Goal: Task Accomplishment & Management: Use online tool/utility

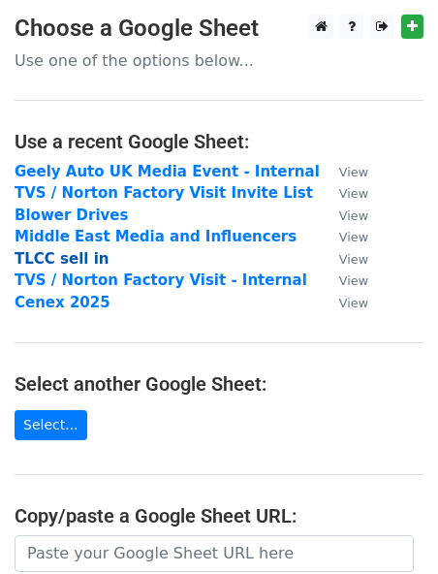
click at [65, 253] on strong "TLCC sell in" at bounding box center [62, 258] width 94 height 17
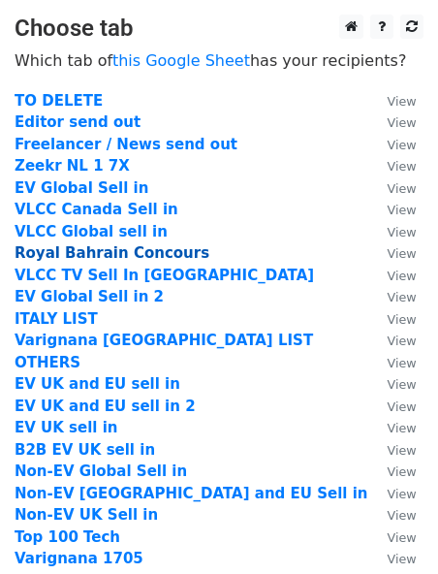
click at [105, 257] on strong "Royal Bahrain Concours" at bounding box center [112, 252] width 195 height 17
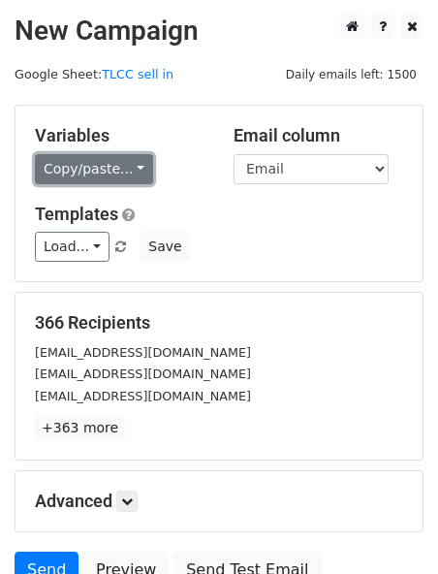
click at [108, 170] on link "Copy/paste..." at bounding box center [94, 169] width 118 height 30
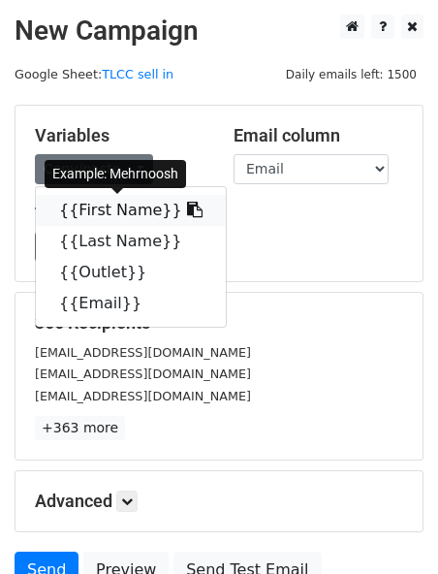
click at [93, 212] on link "{{First Name}}" at bounding box center [131, 210] width 190 height 31
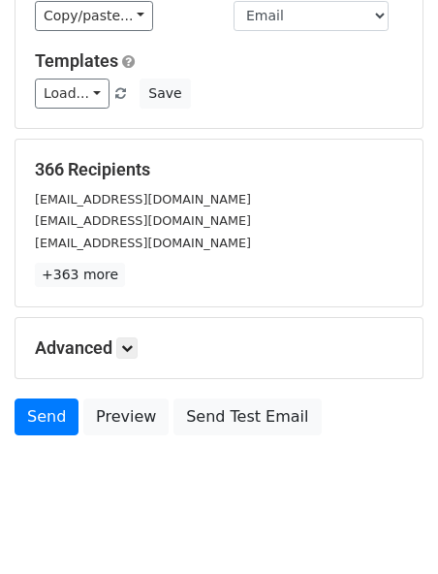
scroll to position [179, 0]
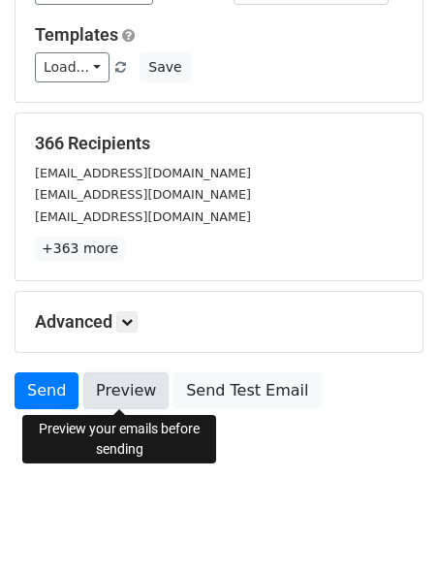
click at [125, 406] on link "Preview" at bounding box center [125, 390] width 85 height 37
click at [148, 400] on link "Preview" at bounding box center [125, 390] width 85 height 37
click at [128, 402] on link "Preview" at bounding box center [125, 390] width 85 height 37
click at [120, 387] on link "Preview" at bounding box center [125, 390] width 85 height 37
click at [124, 384] on link "Preview" at bounding box center [125, 390] width 85 height 37
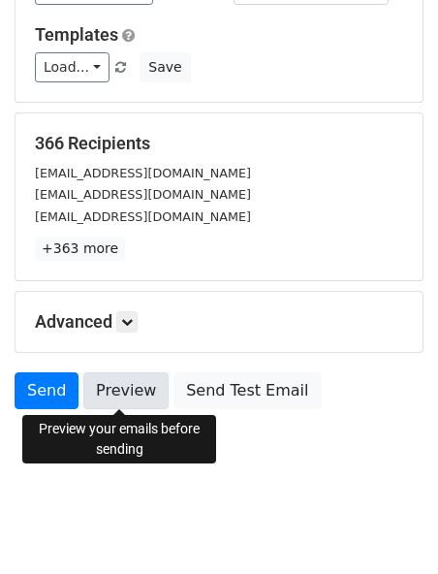
click at [122, 389] on link "Preview" at bounding box center [125, 390] width 85 height 37
